Goal: Task Accomplishment & Management: Check status

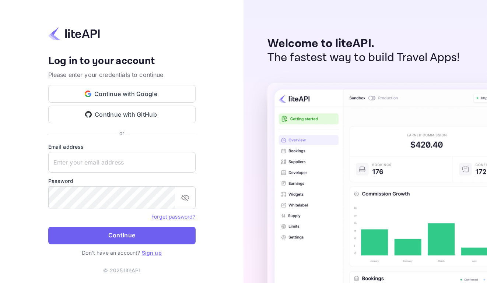
type input "[EMAIL_ADDRESS][DOMAIN_NAME]"
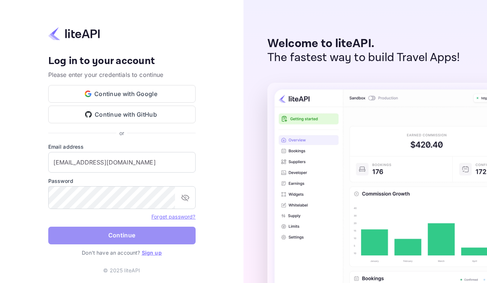
click at [153, 241] on button "Continue" at bounding box center [121, 236] width 147 height 18
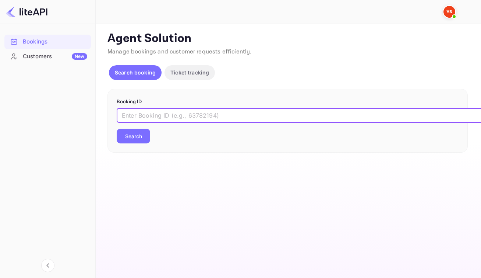
click at [221, 123] on input "text" at bounding box center [301, 115] width 368 height 15
paste input "9178203"
type input "9178203"
click at [139, 143] on button "Search" at bounding box center [134, 136] width 34 height 15
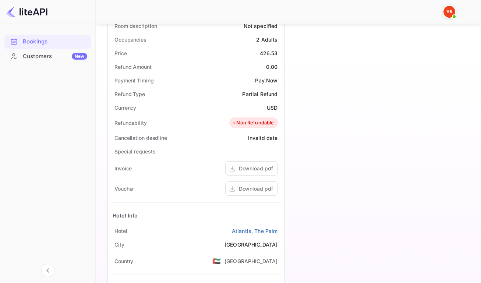
scroll to position [254, 0]
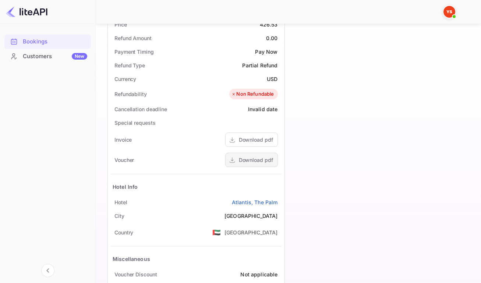
click at [243, 164] on div "Download pdf" at bounding box center [256, 160] width 34 height 8
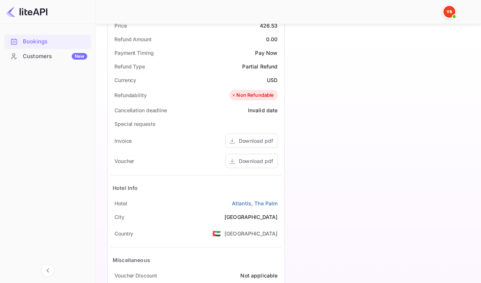
scroll to position [252, 0]
click at [239, 165] on div "Download pdf" at bounding box center [256, 162] width 34 height 8
click at [250, 165] on div "Download pdf" at bounding box center [256, 162] width 34 height 8
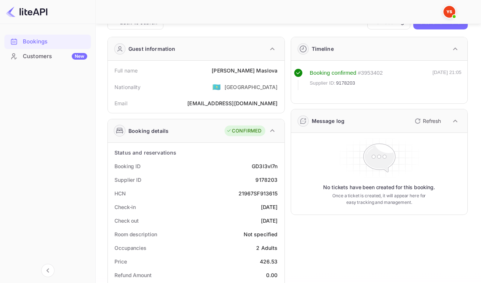
scroll to position [13, 0]
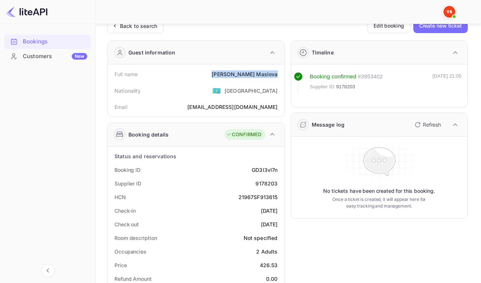
drag, startPoint x: 238, startPoint y: 76, endPoint x: 277, endPoint y: 80, distance: 38.4
click at [277, 80] on div "Full name Evgeniya Maslova" at bounding box center [196, 74] width 171 height 14
copy div "Evgeniya Maslova"
drag, startPoint x: 249, startPoint y: 174, endPoint x: 276, endPoint y: 176, distance: 27.3
click at [276, 176] on div "Booking ID GD3l3vl7n" at bounding box center [196, 170] width 171 height 14
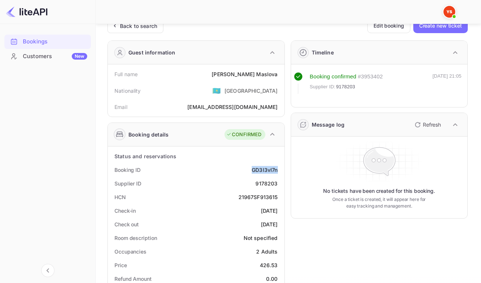
copy div "GD3l3vl7n"
click at [261, 187] on div "9178203" at bounding box center [267, 184] width 22 height 8
copy div "9178203"
